Goal: Information Seeking & Learning: Learn about a topic

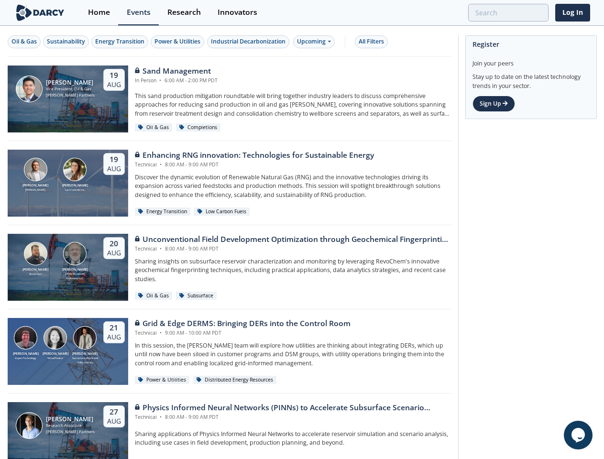
click at [302, 230] on div "[PERSON_NAME] RevoChem [PERSON_NAME] [PERSON_NAME] Exploration LLC [DATE] Uncon…" at bounding box center [230, 267] width 444 height 84
click at [24, 42] on div "Oil & Gas" at bounding box center [23, 41] width 25 height 9
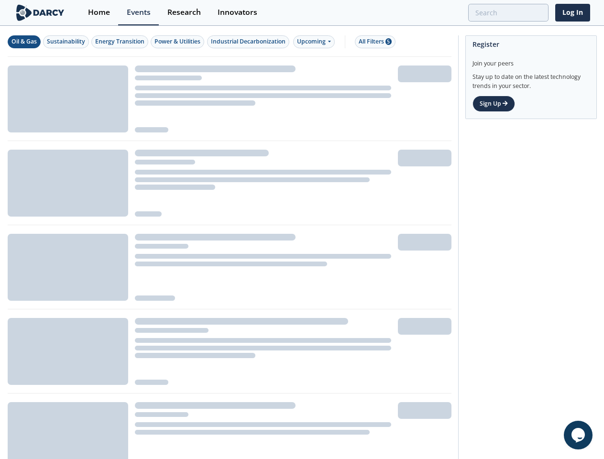
click at [66, 42] on div "Sustainability" at bounding box center [66, 41] width 38 height 9
click at [121, 42] on div "Energy Transition" at bounding box center [119, 41] width 49 height 9
click at [179, 42] on div "Power & Utilities" at bounding box center [177, 41] width 46 height 9
click at [250, 42] on div "Industrial Decarbonization" at bounding box center [248, 41] width 75 height 9
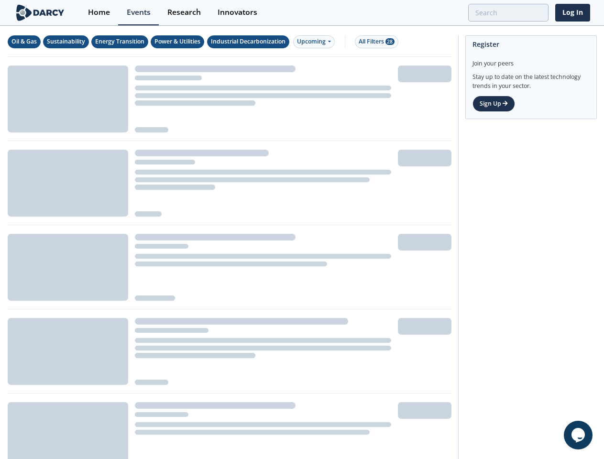
click at [316, 42] on div "Upcoming" at bounding box center [314, 41] width 42 height 13
